Goal: Task Accomplishment & Management: Manage account settings

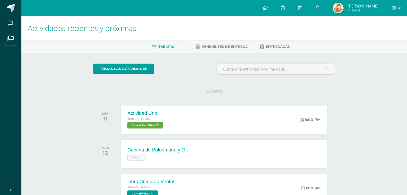
scroll to position [141, 0]
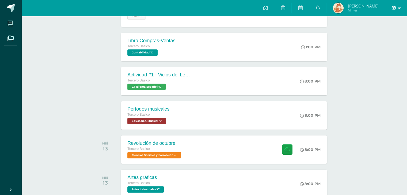
click at [394, 9] on icon at bounding box center [393, 8] width 5 height 5
click at [373, 36] on span "Cerrar sesión" at bounding box center [382, 36] width 24 height 5
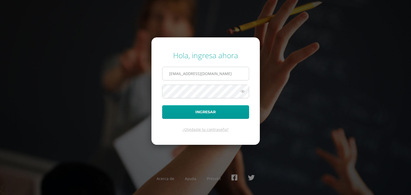
click at [232, 73] on input "[EMAIL_ADDRESS][DOMAIN_NAME]" at bounding box center [205, 73] width 86 height 13
type input "[EMAIL_ADDRESS][DOMAIN_NAME]"
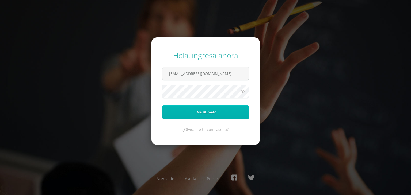
click at [226, 109] on button "Ingresar" at bounding box center [205, 112] width 87 height 14
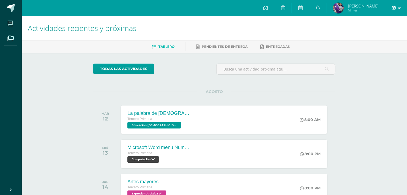
click at [399, 10] on icon at bounding box center [399, 8] width 3 height 5
click at [379, 38] on span "Cerrar sesión" at bounding box center [382, 36] width 24 height 5
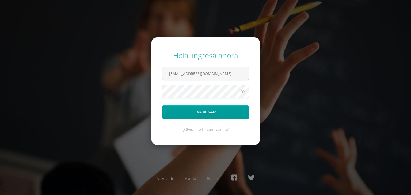
click at [235, 64] on form "Hola, ingresa ahora 2021005@laestrella.edu.gt Ingresar ¿Olvidaste tu contraseña?" at bounding box center [205, 91] width 108 height 108
click at [230, 73] on input "2021005@laestrella.edu.gt" at bounding box center [205, 73] width 86 height 13
type input "2021278@laestrella.edu.gt"
click at [216, 113] on button "Ingresar" at bounding box center [205, 112] width 87 height 14
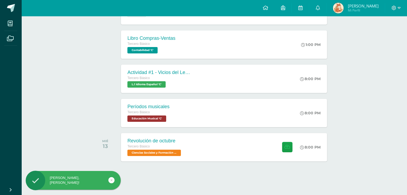
scroll to position [169, 0]
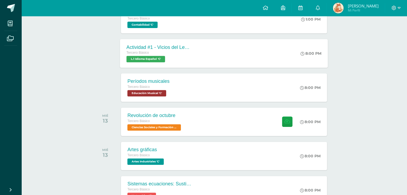
click at [213, 60] on div "Actividad #1 - Vicios del LenguaJe Tercero Básico L.1 Idioma Español 'C' 8:00 P…" at bounding box center [224, 53] width 208 height 29
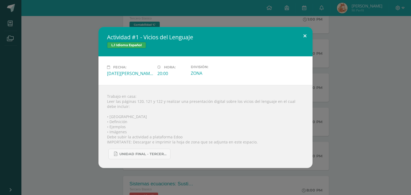
click at [305, 29] on button at bounding box center [304, 36] width 15 height 18
